Goal: Transaction & Acquisition: Purchase product/service

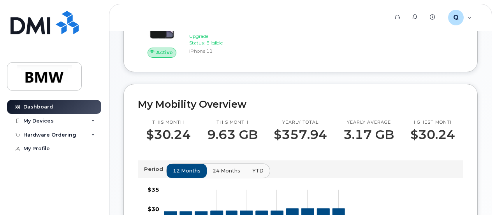
scroll to position [153, 0]
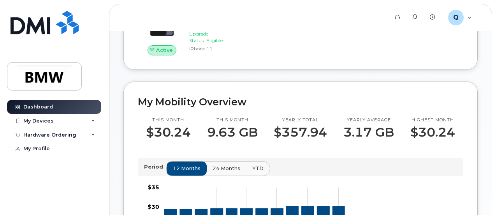
drag, startPoint x: 496, startPoint y: 87, endPoint x: 497, endPoint y: 98, distance: 10.5
click at [496, 98] on html "Support Alerts Knowledge Base Q Q474819 Employee English Français Sign out Dash…" at bounding box center [248, 194] width 496 height 695
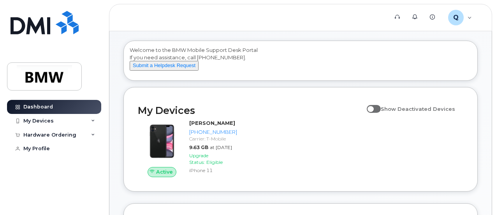
scroll to position [28, 0]
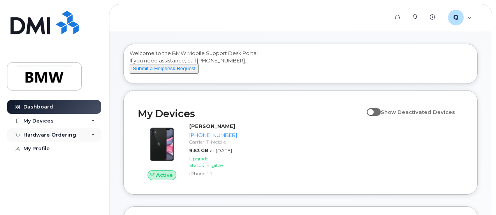
click at [94, 136] on div "Hardware Ordering" at bounding box center [54, 135] width 94 height 14
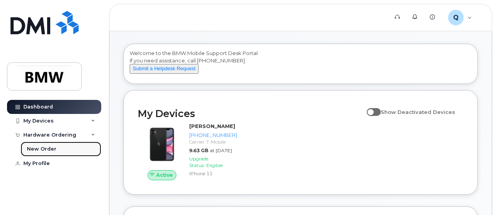
click at [45, 149] on div "New Order" at bounding box center [42, 148] width 30 height 7
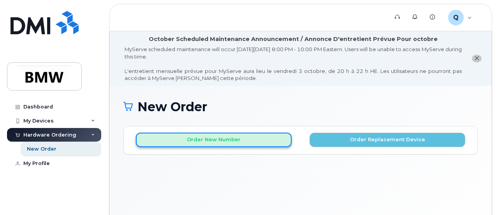
click at [264, 136] on button "Order New Number" at bounding box center [214, 139] width 156 height 14
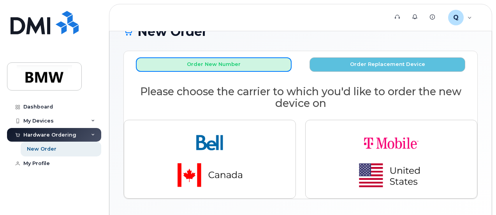
scroll to position [104, 0]
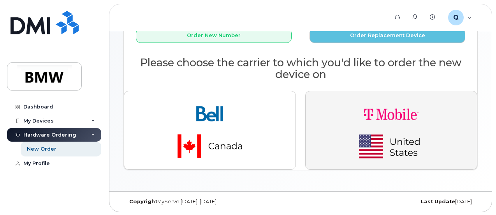
click at [393, 107] on img "button" at bounding box center [391, 129] width 109 height 65
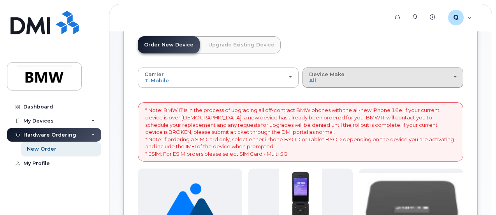
click at [454, 76] on span "button" at bounding box center [455, 77] width 3 height 2
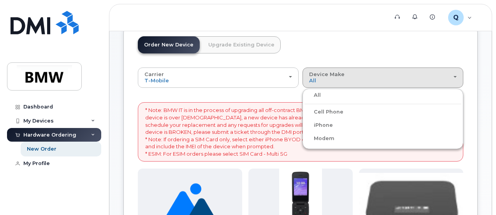
click at [305, 122] on label "iPhone" at bounding box center [319, 124] width 28 height 9
click at [0, 0] on input "iPhone" at bounding box center [0, 0] width 0 height 0
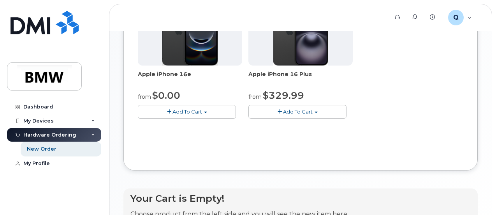
scroll to position [276, 0]
click at [263, 118] on button "Add To Cart" at bounding box center [297, 111] width 98 height 14
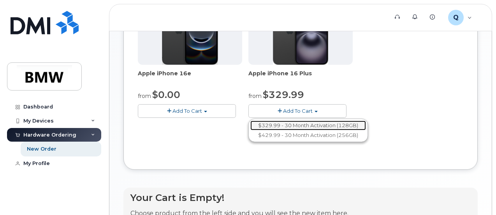
click at [261, 130] on link "$329.99 - 30 Month Activation (128GB)" at bounding box center [308, 125] width 116 height 10
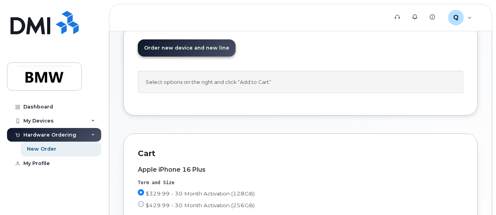
scroll to position [117, 0]
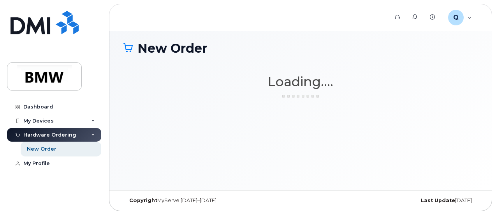
scroll to position [58, 0]
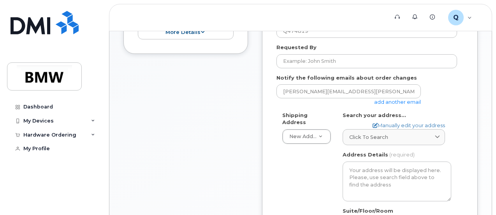
scroll to position [289, 0]
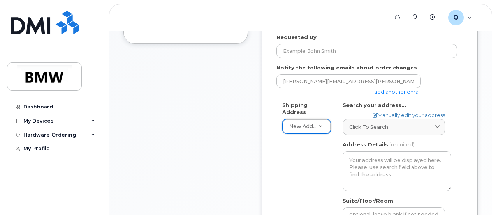
drag, startPoint x: 495, startPoint y: 96, endPoint x: 497, endPoint y: 126, distance: 29.7
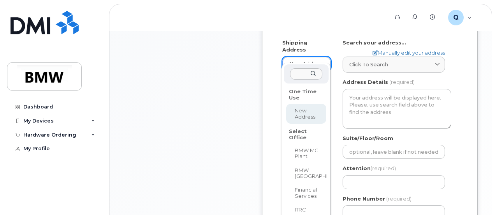
scroll to position [349, 0]
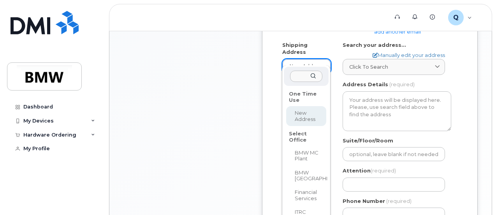
click at [292, 74] on input "text" at bounding box center [306, 75] width 32 height 11
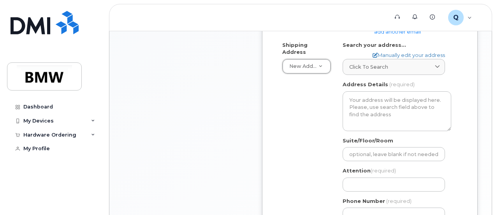
click at [435, 64] on icon at bounding box center [437, 66] width 5 height 5
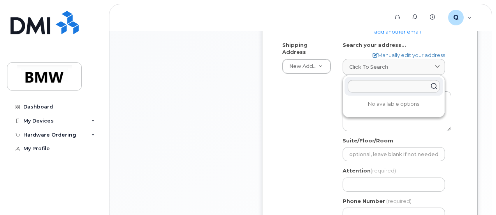
click at [435, 64] on icon at bounding box center [437, 66] width 5 height 5
click at [460, 61] on div "Shipping Address New Address New Address BMW MC Plant BMW North America Financi…" at bounding box center [370, 134] width 187 height 186
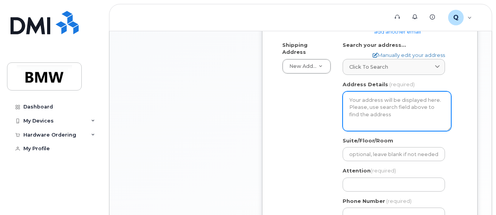
click at [375, 95] on textarea "Address Details" at bounding box center [397, 111] width 109 height 40
click at [370, 97] on textarea "Address Details" at bounding box center [397, 111] width 109 height 40
click at [385, 112] on textarea "Address Details" at bounding box center [397, 111] width 109 height 40
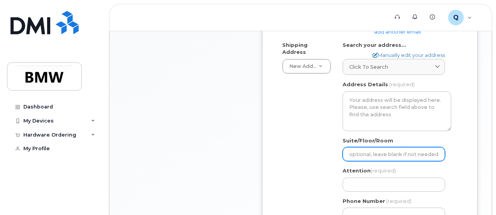
click at [367, 147] on input "Suite/Floor/Room" at bounding box center [394, 154] width 102 height 14
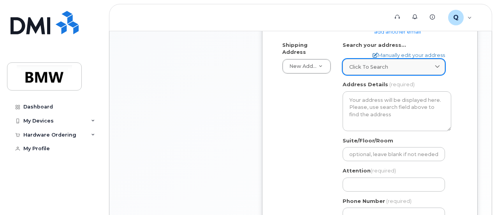
click at [430, 63] on div "Click to search" at bounding box center [393, 66] width 89 height 7
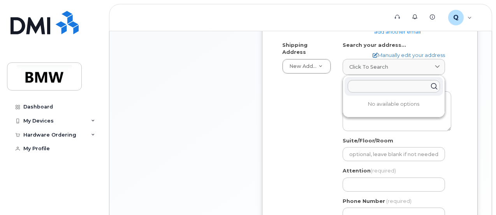
click at [461, 70] on div "Shipping Address New Address New Address BMW MC Plant BMW North America Financi…" at bounding box center [370, 134] width 187 height 186
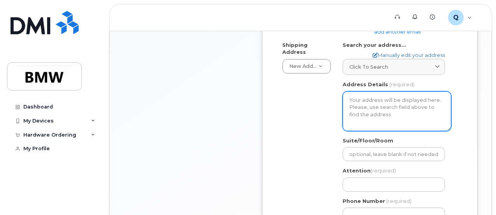
click at [361, 100] on textarea "Address Details" at bounding box center [397, 111] width 109 height 40
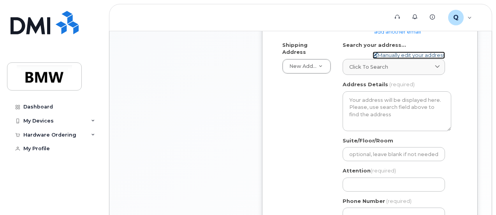
click at [410, 52] on link "Manually edit your address" at bounding box center [409, 54] width 72 height 7
select select
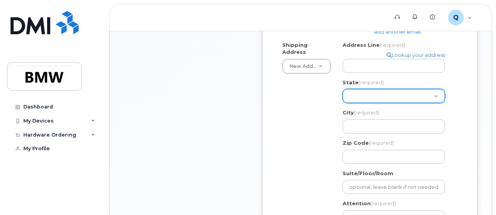
click at [370, 90] on select "Alabama Alaska American Samoa Arizona Arkansas California Colorado Connecticut …" at bounding box center [394, 96] width 102 height 14
select select "NC"
click at [343, 89] on select "Alabama Alaska American Samoa Arizona Arkansas California Colorado Connecticut …" at bounding box center [394, 96] width 102 height 14
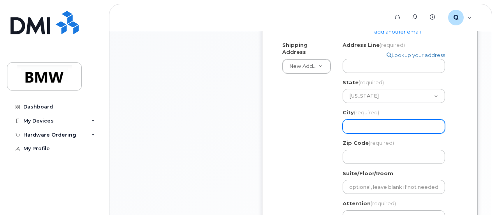
click at [361, 125] on input "City (required)" at bounding box center [394, 126] width 102 height 14
select select
type input "C"
select select
type input "Co"
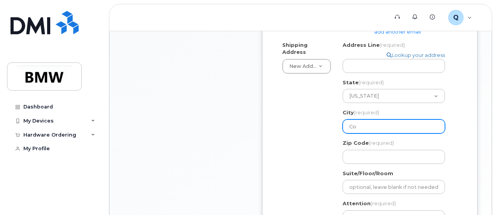
select select
type input "Con"
select select
type input "Conc"
select select
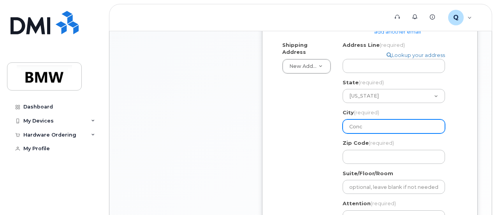
type input "Conco"
select select
type input "Concor"
select select
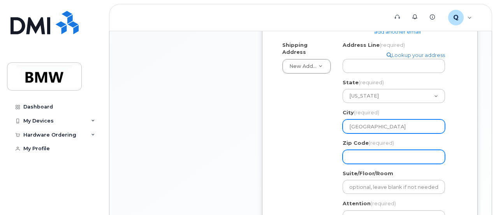
type input "Concord"
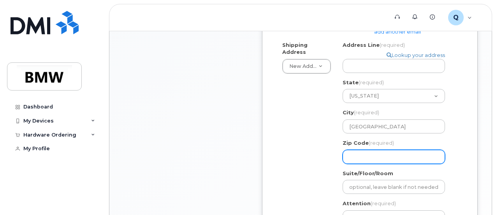
click at [352, 155] on input "Zip Code (required)" at bounding box center [394, 157] width 102 height 14
select select
type input "2"
select select
type input "28"
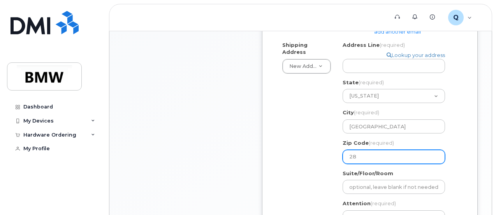
select select
type input "280"
select select
type input "2802"
select select
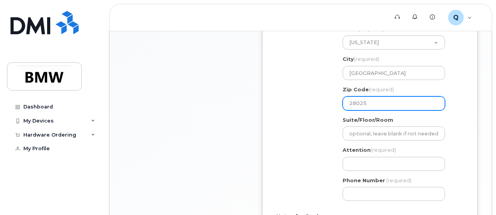
scroll to position [414, 0]
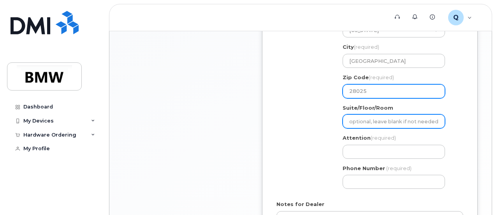
type input "28025"
click at [369, 118] on input "Suite/Floor/Room" at bounding box center [394, 121] width 102 height 14
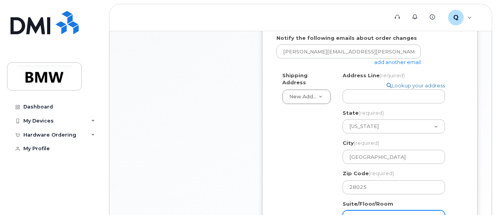
scroll to position [318, 0]
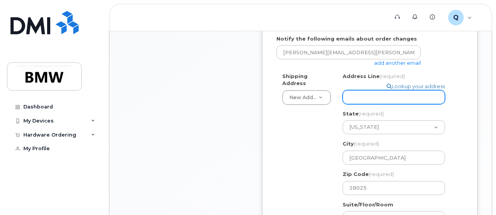
click at [367, 95] on input "Address Line (required)" at bounding box center [394, 97] width 102 height 14
select select
type input "2"
select select
type input "20"
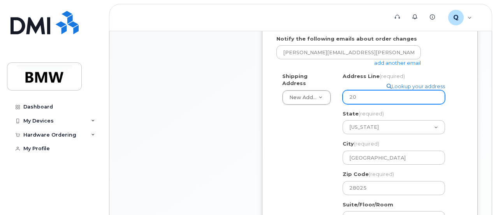
select select
type input "208"
select select
type input "208 S"
select select
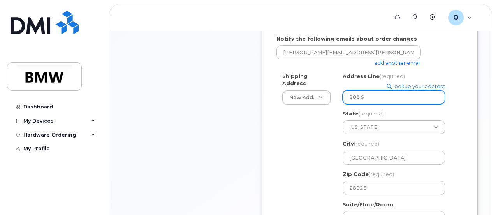
type input "208 Sp"
select select
type input "208 Spa"
select select
type input "208 Span"
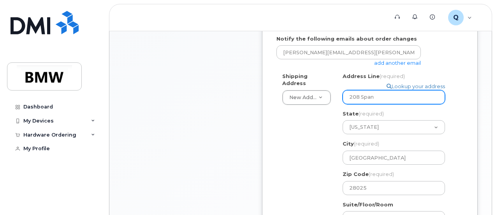
select select
type input "208 Spani"
select select
type input "208 Spanie"
select select
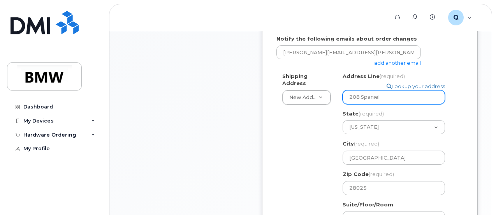
type input "208 Spaniel"
select select
type input "208 Spaniel D"
select select
type input "208 Spaniel Dr"
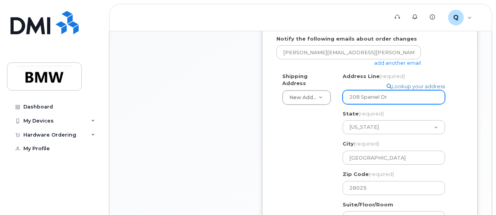
select select
type input "208 Spaniel Dr S"
select select
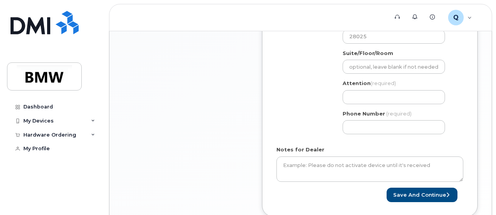
scroll to position [472, 0]
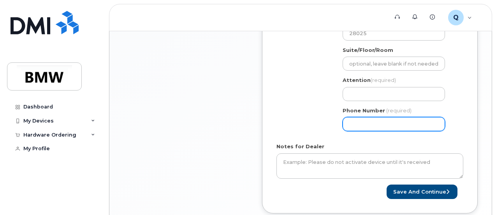
type input "208 Spaniel Dr SE"
click at [356, 123] on input "Phone Number" at bounding box center [394, 124] width 102 height 14
type input "561"
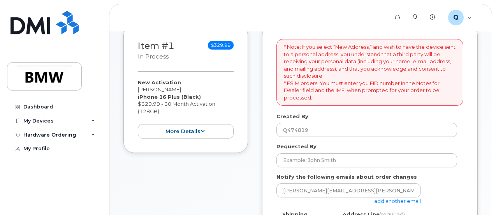
scroll to position [185, 0]
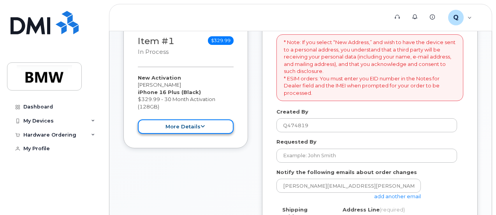
click at [206, 126] on button "more details" at bounding box center [186, 126] width 96 height 14
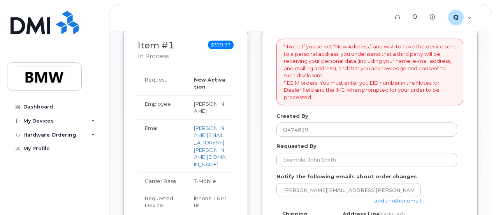
scroll to position [178, 0]
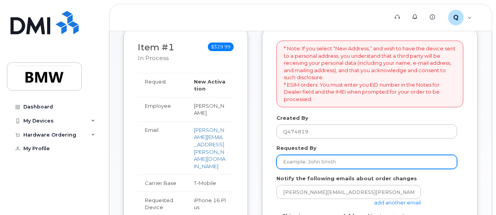
click at [308, 159] on input "Requested By" at bounding box center [367, 162] width 181 height 14
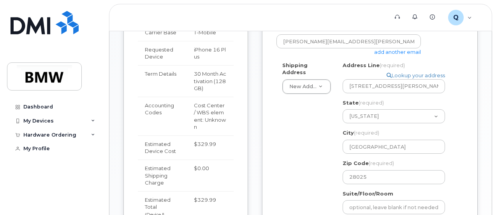
scroll to position [330, 0]
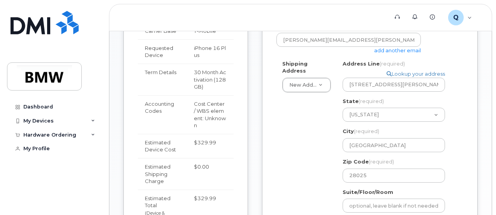
type input "[PERSON_NAME]"
click at [199, 100] on div "Cost Center / WBS element: Unknown" at bounding box center [210, 114] width 33 height 29
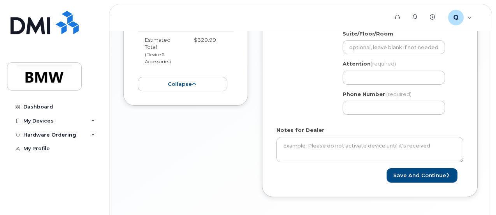
scroll to position [492, 0]
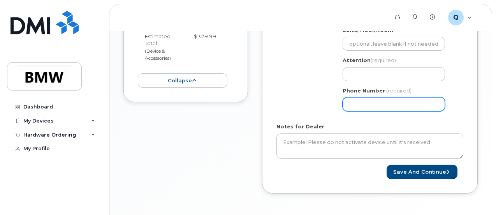
click at [372, 102] on input "Phone Number" at bounding box center [394, 104] width 102 height 14
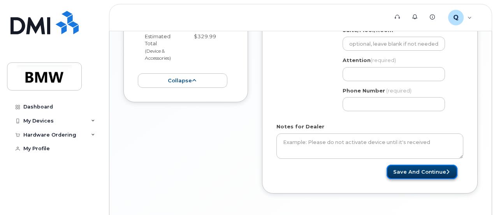
click at [415, 169] on button "Save and Continue" at bounding box center [422, 171] width 71 height 14
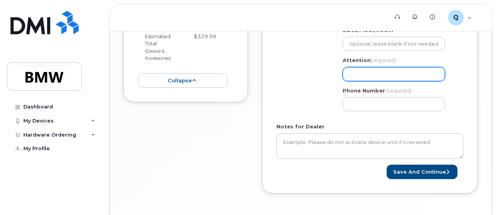
click at [363, 73] on input "Attention (required)" at bounding box center [394, 74] width 102 height 14
select select
type input "J"
select select
type input "Jo"
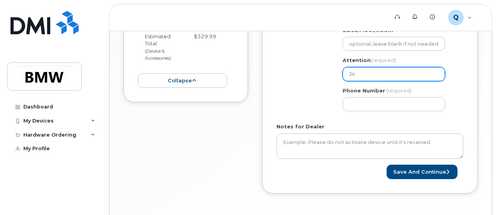
select select
type input "Jos"
select select
type input "Jose"
select select
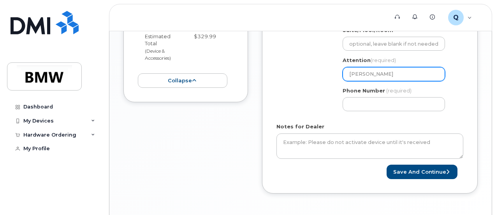
type input "Josep"
select select
type input "Joseph"
select select
type input "Joseph M"
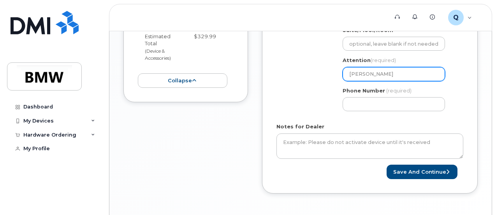
select select
type input "Joseph Ma"
select select
type input "Joseph Mar"
select select
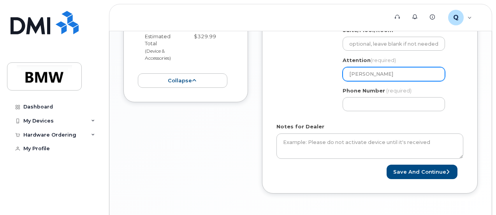
type input "Joseph Mars"
select select
type input "Joseph Marsh"
select select
type input "Joseph Marsha"
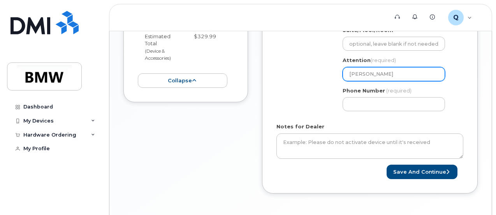
select select
type input "Joseph Marshal"
select select
type input "[PERSON_NAME]"
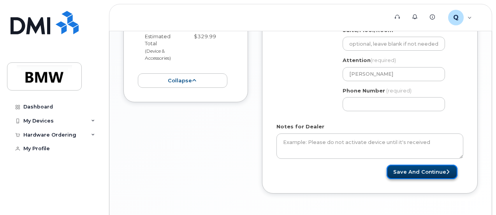
click at [408, 174] on button "Save and Continue" at bounding box center [422, 171] width 71 height 14
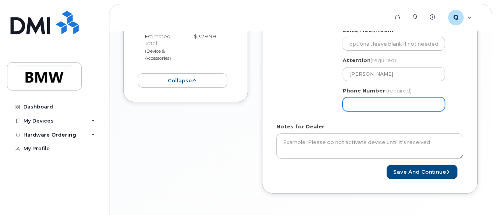
click at [374, 102] on input "Phone Number" at bounding box center [394, 104] width 102 height 14
click at [361, 103] on input "Phone Number" at bounding box center [394, 104] width 102 height 14
select select
type input "5613778318"
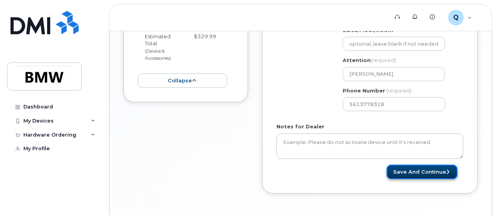
click at [432, 169] on button "Save and Continue" at bounding box center [422, 171] width 71 height 14
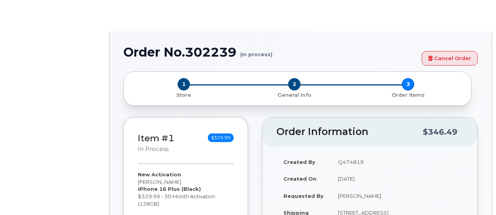
type input "1896007"
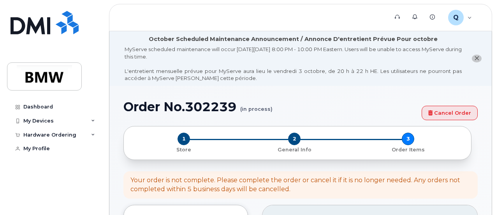
drag, startPoint x: 498, startPoint y: 27, endPoint x: 498, endPoint y: 35, distance: 7.8
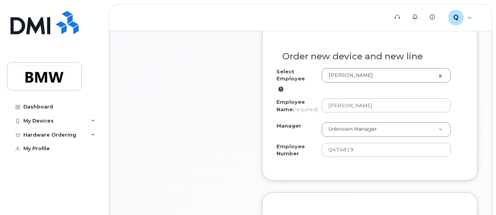
scroll to position [342, 0]
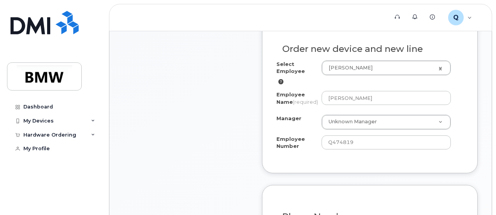
click at [488, 88] on div "Order No.302239 (in process) Cancel Order × Share This Order If you want to all…" at bounding box center [300, 192] width 382 height 897
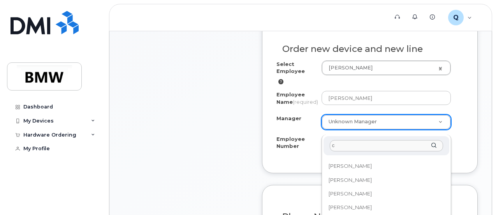
scroll to position [0, 0]
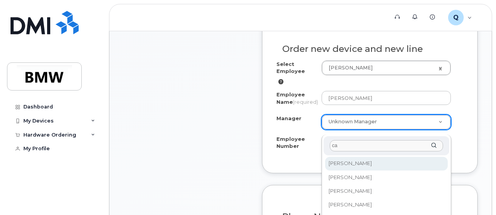
type input "c"
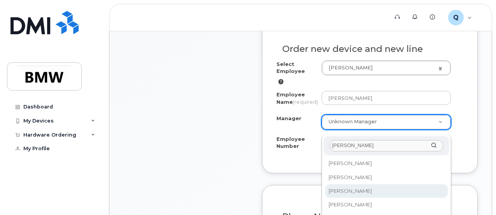
type input "adam"
select select "1895996"
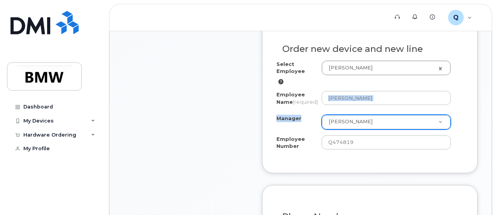
drag, startPoint x: 496, startPoint y: 106, endPoint x: 498, endPoint y: 132, distance: 25.8
click at [496, 132] on html "Support Alerts Knowledge Base Q Q474819 Employee English Français Sign out Dash…" at bounding box center [248, 162] width 496 height 1008
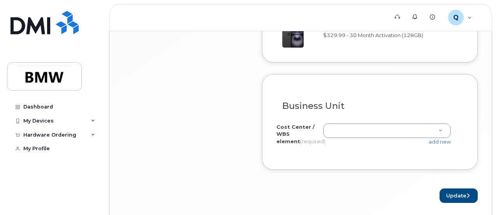
scroll to position [772, 0]
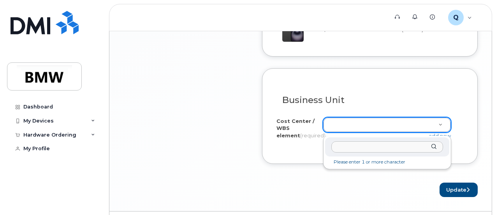
click at [360, 142] on input "text" at bounding box center [387, 146] width 112 height 11
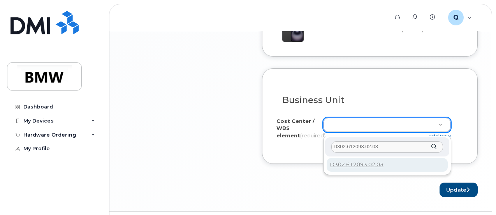
type input "D302.612093.02.03"
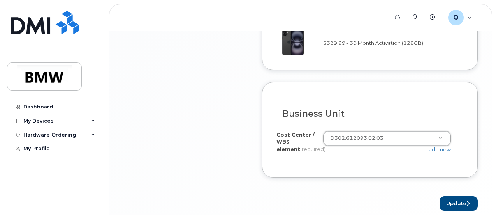
scroll to position [797, 0]
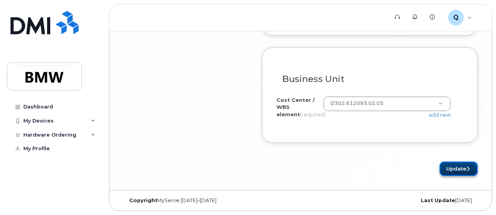
click at [458, 167] on button "Update" at bounding box center [459, 168] width 38 height 14
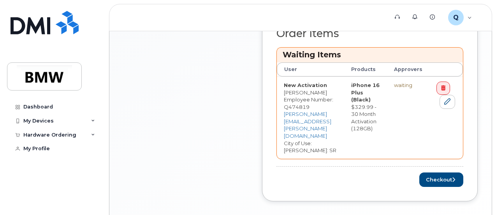
scroll to position [387, 0]
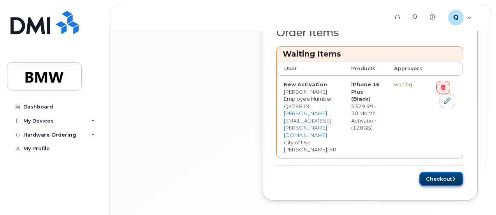
click at [450, 171] on button "Checkout" at bounding box center [441, 178] width 44 height 14
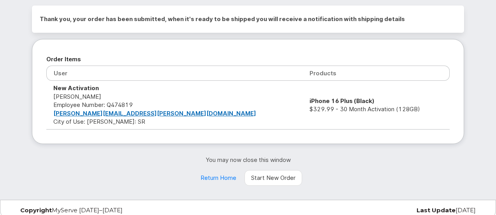
scroll to position [63, 0]
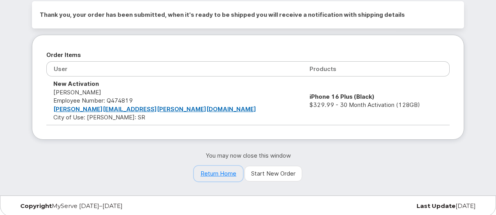
click at [217, 170] on link "Return Home" at bounding box center [218, 174] width 49 height 16
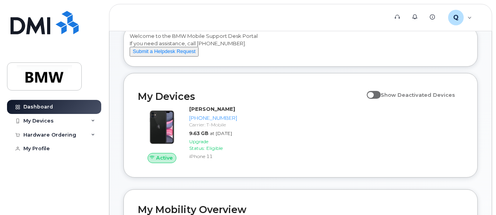
scroll to position [45, 0]
click at [93, 133] on icon at bounding box center [93, 135] width 4 height 4
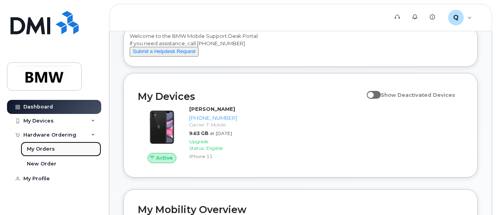
click at [55, 148] on link "My Orders" at bounding box center [61, 148] width 81 height 15
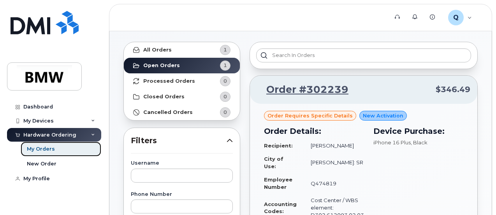
scroll to position [31, 0]
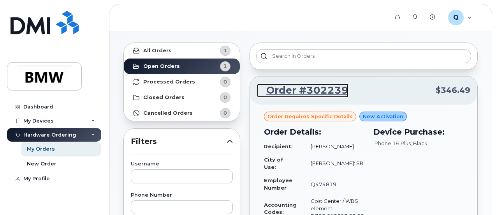
click at [291, 92] on link "Order #302239" at bounding box center [303, 90] width 92 height 14
